Goal: Go to known website: Access a specific website the user already knows

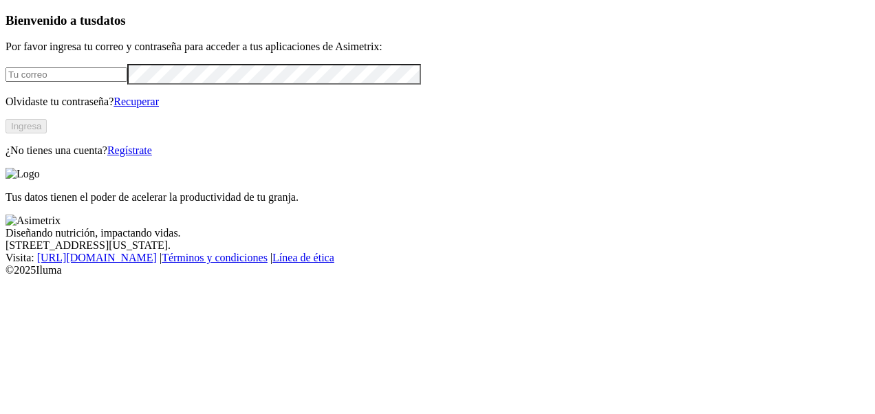
click at [125, 82] on input "email" at bounding box center [67, 74] width 122 height 14
type input "[EMAIL_ADDRESS][DOMAIN_NAME]"
click at [47, 133] on button "Ingresa" at bounding box center [26, 126] width 41 height 14
